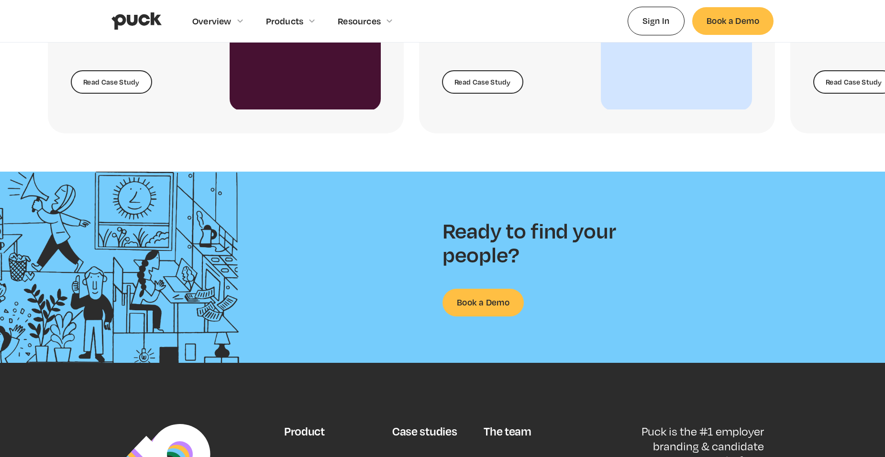
scroll to position [2440, 0]
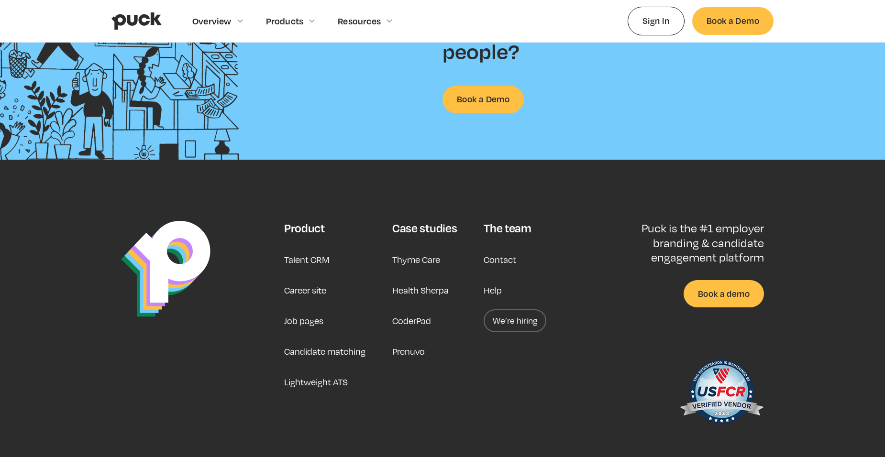
click at [504, 313] on link "We’re hiring" at bounding box center [515, 321] width 63 height 23
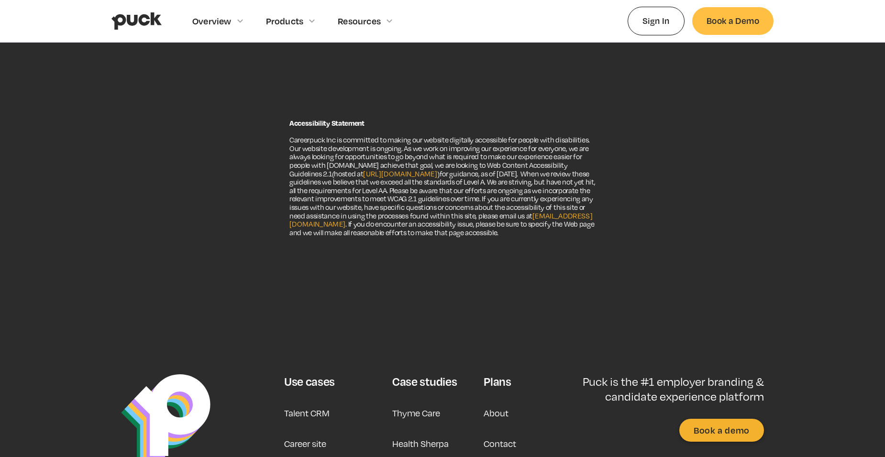
click at [127, 19] on img "home" at bounding box center [136, 21] width 50 height 18
